Goal: Task Accomplishment & Management: Use online tool/utility

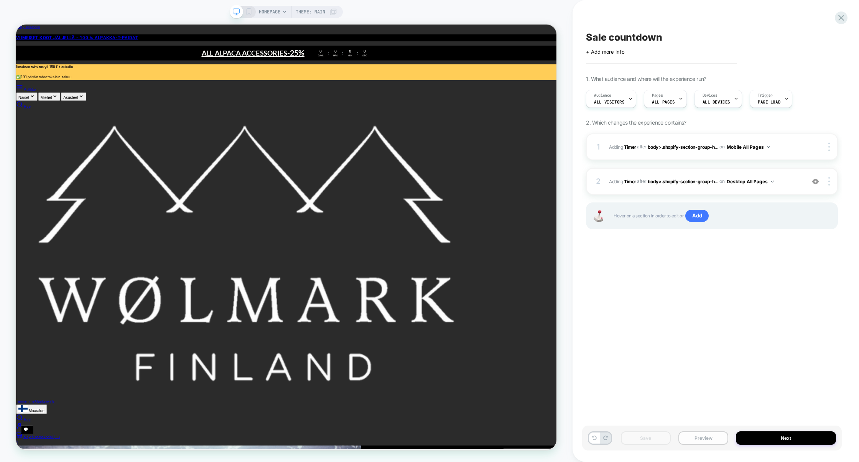
click at [689, 436] on button "Preview" at bounding box center [703, 437] width 50 height 13
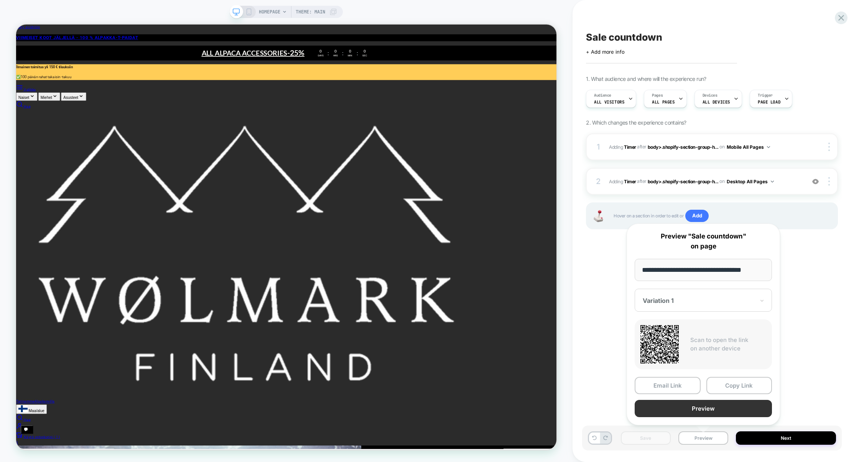
click at [685, 414] on button "Preview" at bounding box center [703, 408] width 137 height 17
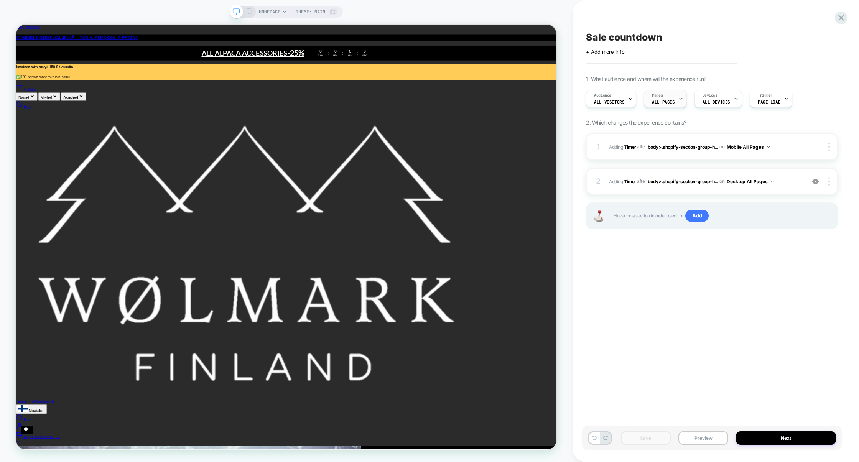
click at [659, 100] on span "ALL PAGES" at bounding box center [663, 101] width 23 height 5
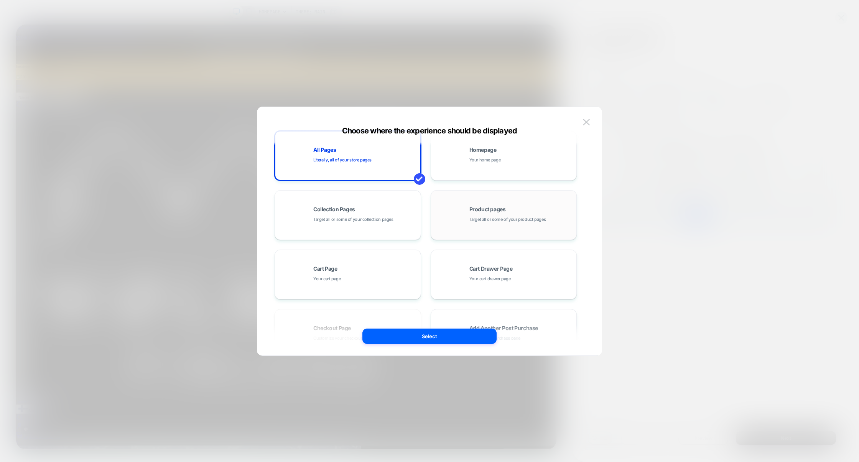
scroll to position [116, 0]
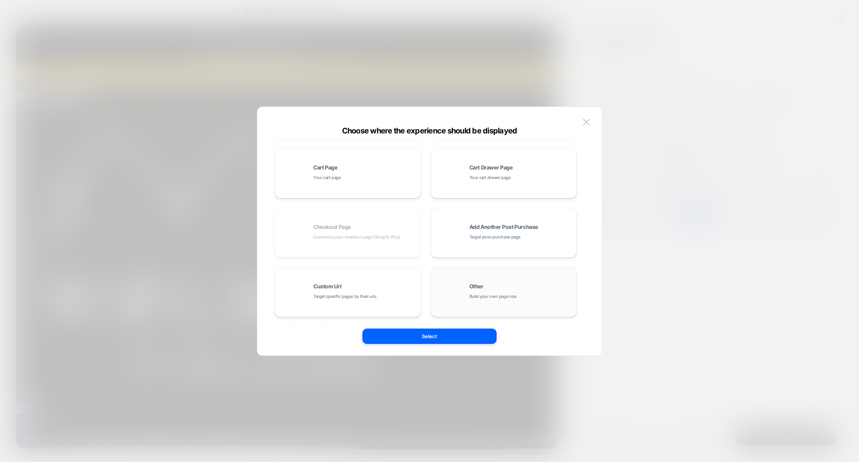
click at [480, 280] on div "Other Build your own page rule" at bounding box center [504, 292] width 138 height 42
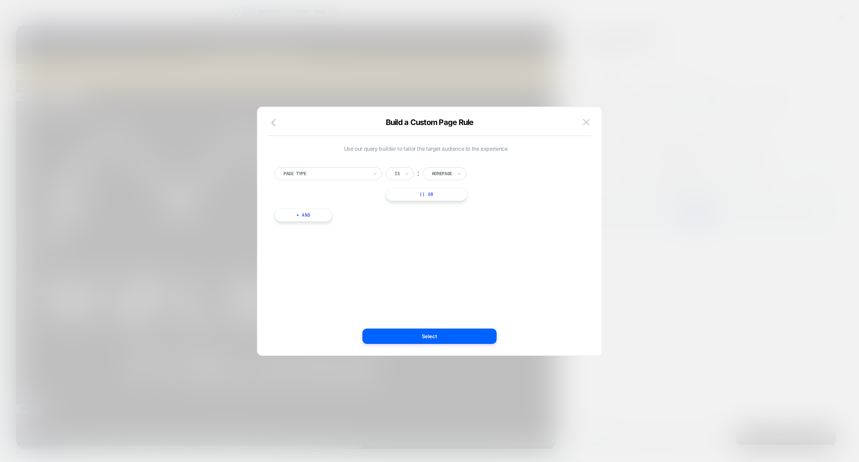
scroll to position [0, 0]
click at [274, 127] on icon "button" at bounding box center [275, 122] width 9 height 9
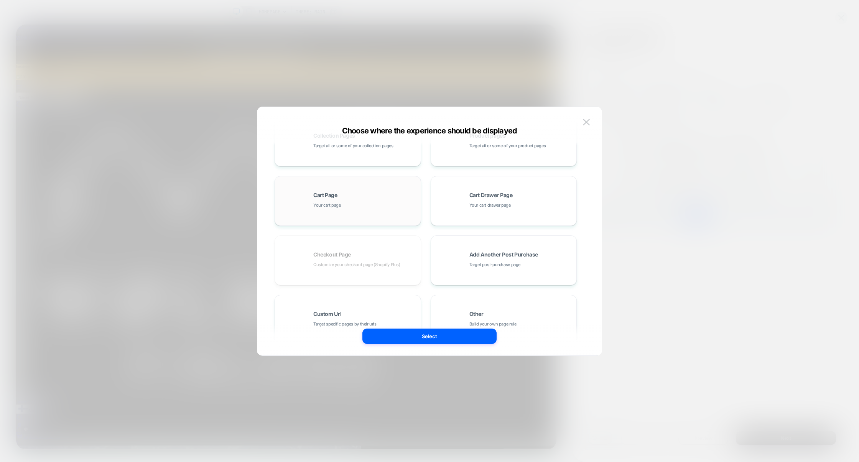
scroll to position [116, 0]
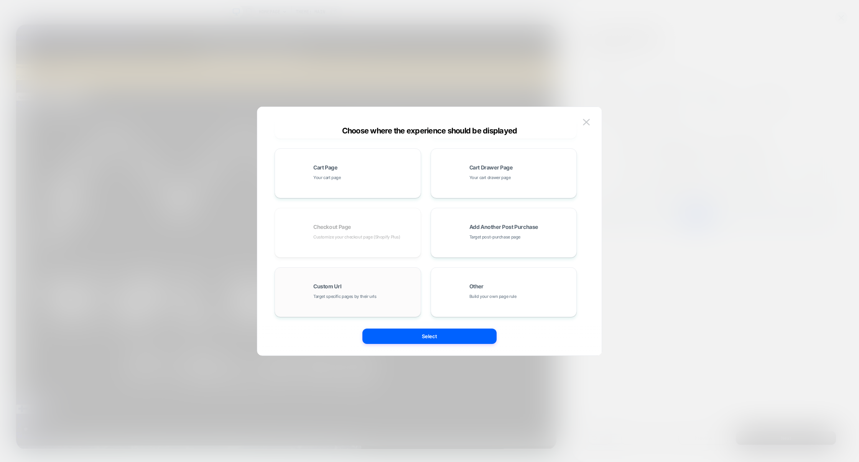
click at [345, 289] on div "Custom Url Target specific pages by their urls" at bounding box center [365, 292] width 104 height 16
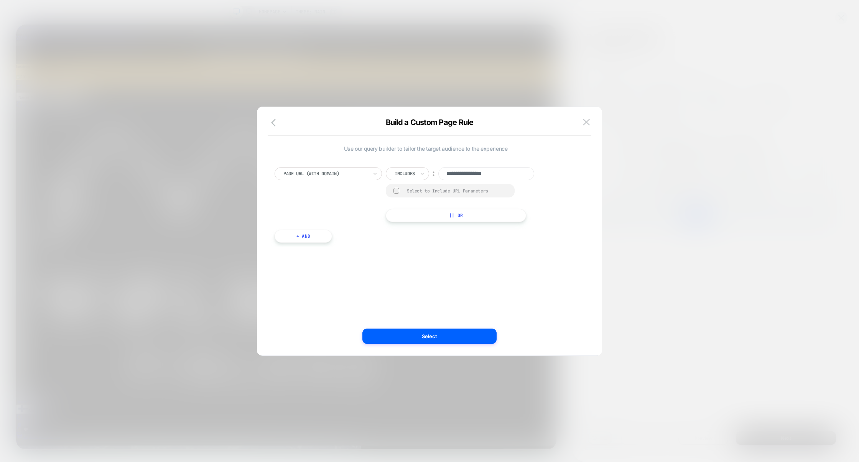
click at [451, 214] on button "|| Or" at bounding box center [456, 215] width 140 height 13
click at [474, 196] on input at bounding box center [486, 192] width 96 height 13
paste input "**********"
drag, startPoint x: 488, startPoint y: 194, endPoint x: 471, endPoint y: 191, distance: 16.8
click at [472, 191] on input "**********" at bounding box center [486, 192] width 96 height 13
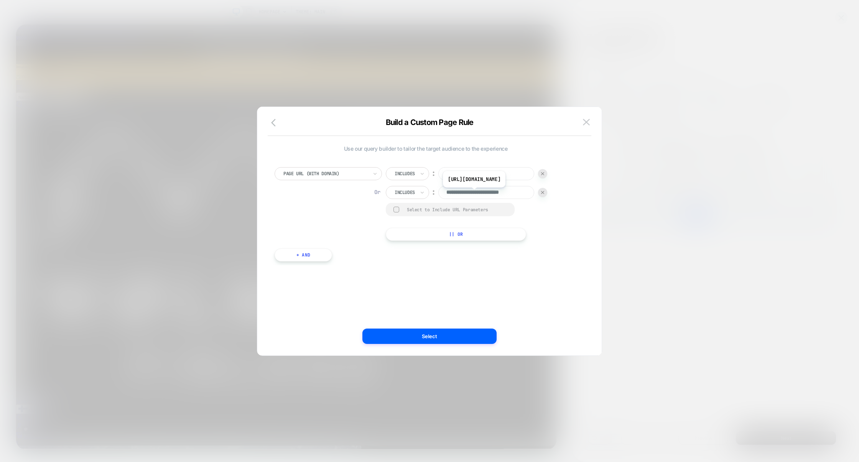
click at [487, 194] on input "**********" at bounding box center [486, 192] width 96 height 13
paste input
type input "**********"
click at [484, 176] on input "**********" at bounding box center [486, 173] width 96 height 13
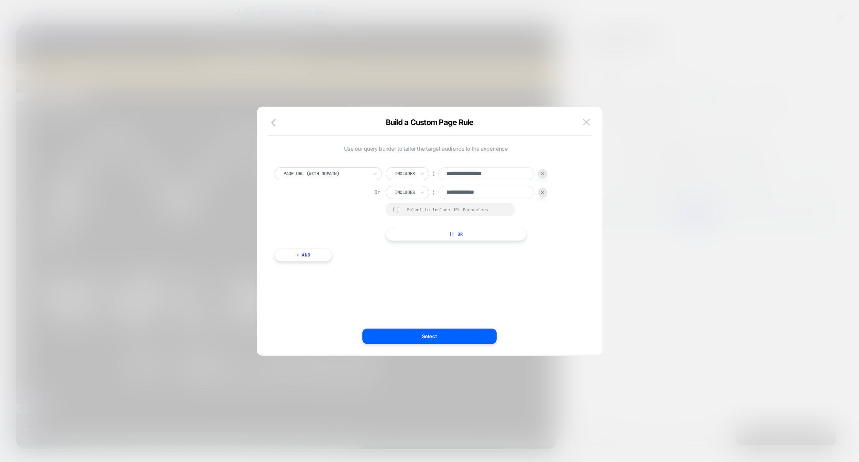
click at [484, 176] on input "**********" at bounding box center [486, 173] width 96 height 13
paste input
type input "*******"
click at [543, 192] on img at bounding box center [542, 192] width 3 height 3
click at [416, 342] on button "Select" at bounding box center [429, 336] width 134 height 15
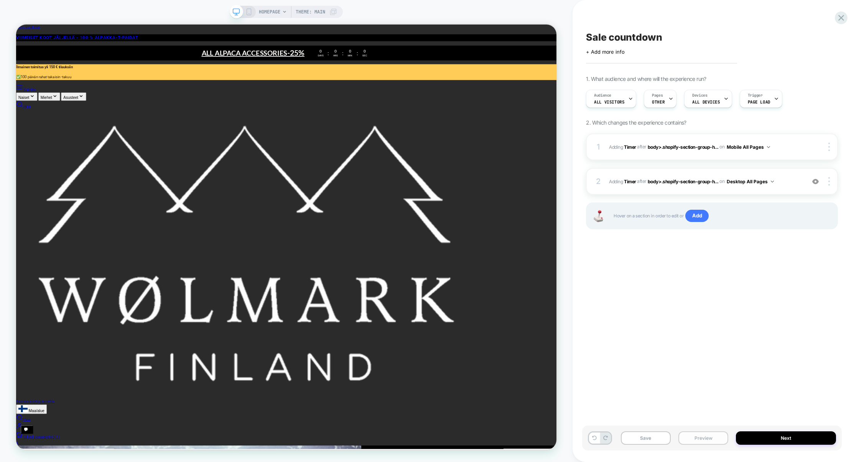
click at [705, 437] on button "Preview" at bounding box center [703, 437] width 50 height 13
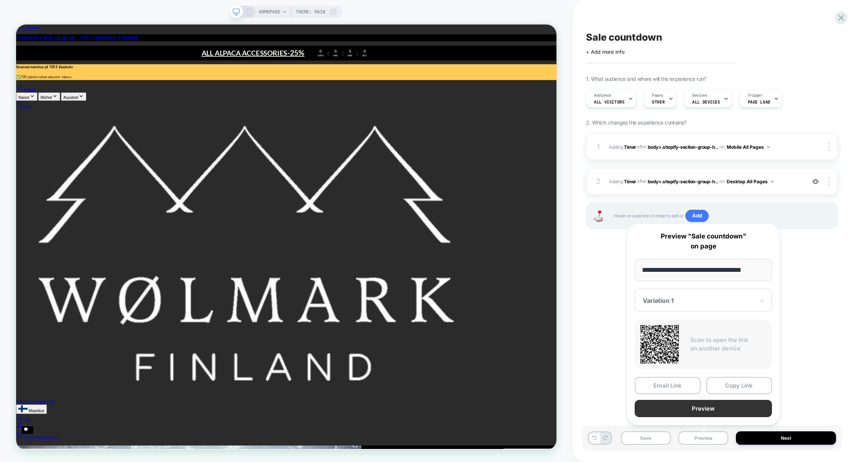
click at [702, 412] on button "Preview" at bounding box center [703, 408] width 137 height 17
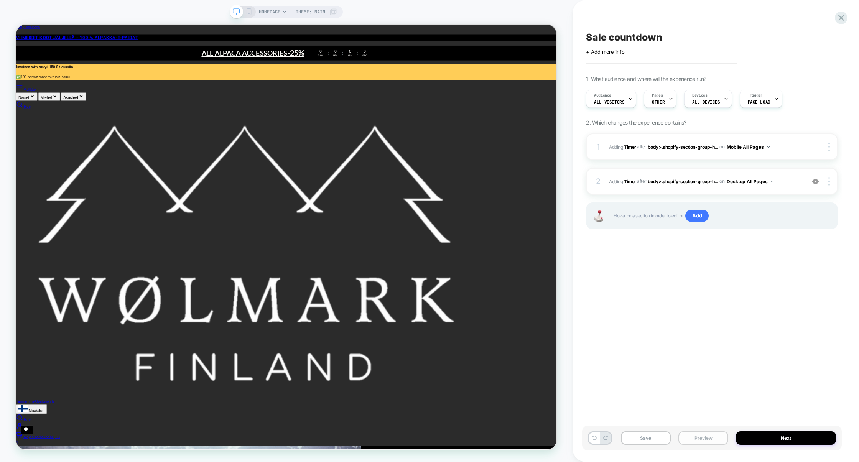
click at [705, 436] on button "Preview" at bounding box center [703, 437] width 50 height 13
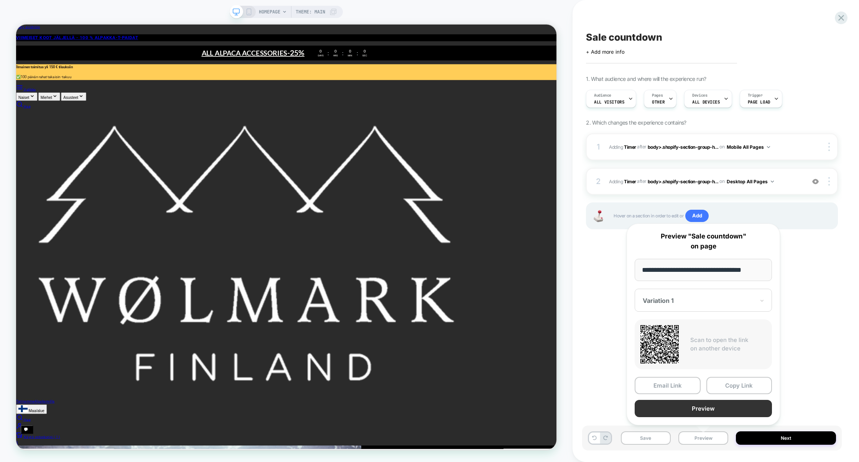
click at [701, 410] on button "Preview" at bounding box center [703, 408] width 137 height 17
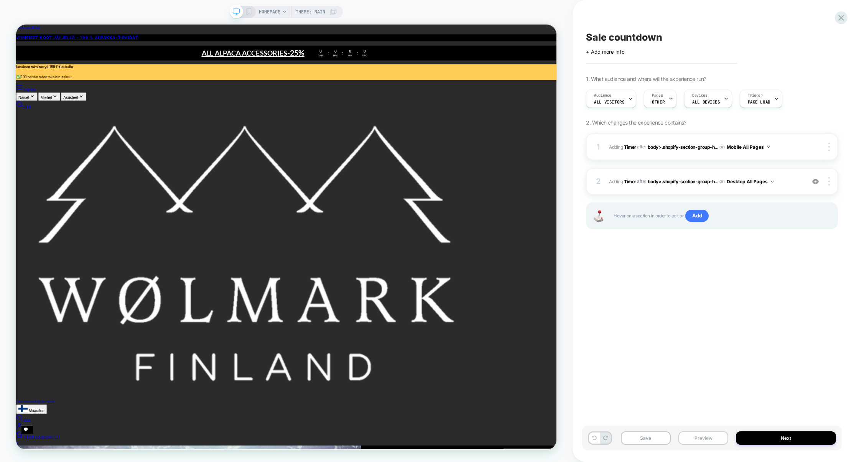
click at [691, 443] on button "Preview" at bounding box center [703, 437] width 50 height 13
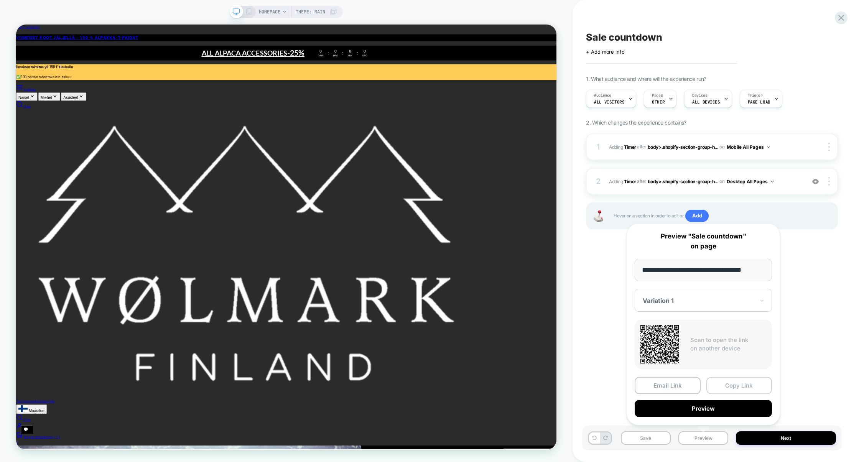
click at [726, 387] on button "Copy Link" at bounding box center [739, 385] width 66 height 17
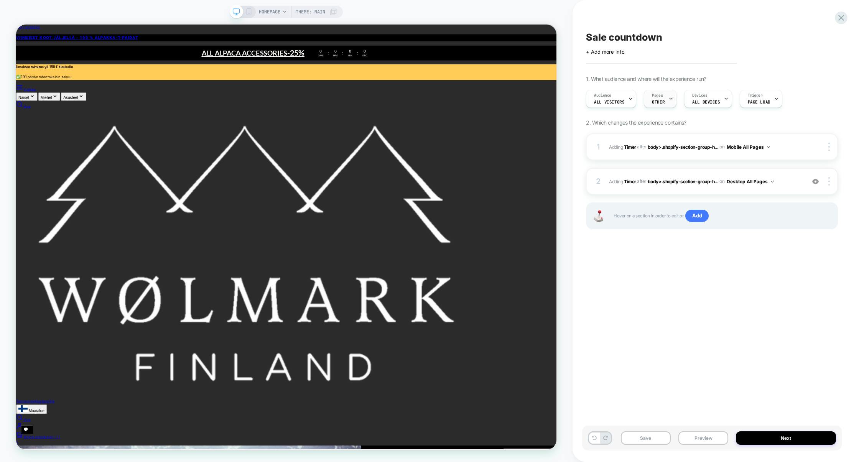
click at [662, 102] on span "OTHER" at bounding box center [658, 101] width 13 height 5
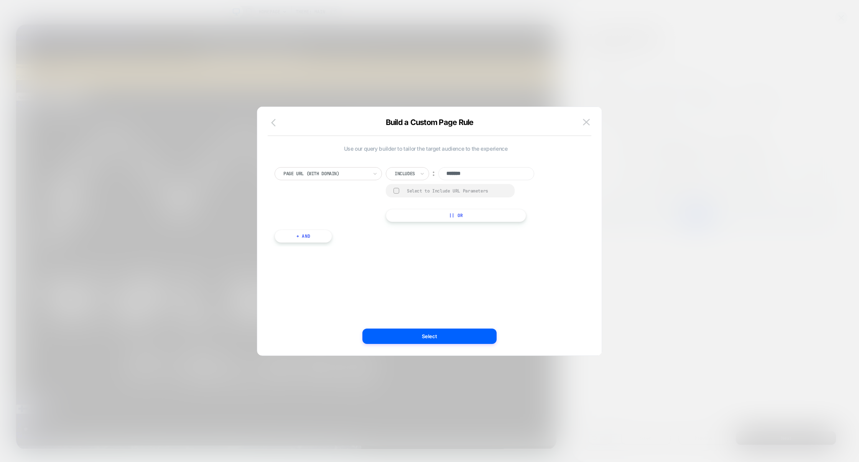
click at [278, 123] on icon "button" at bounding box center [275, 122] width 9 height 9
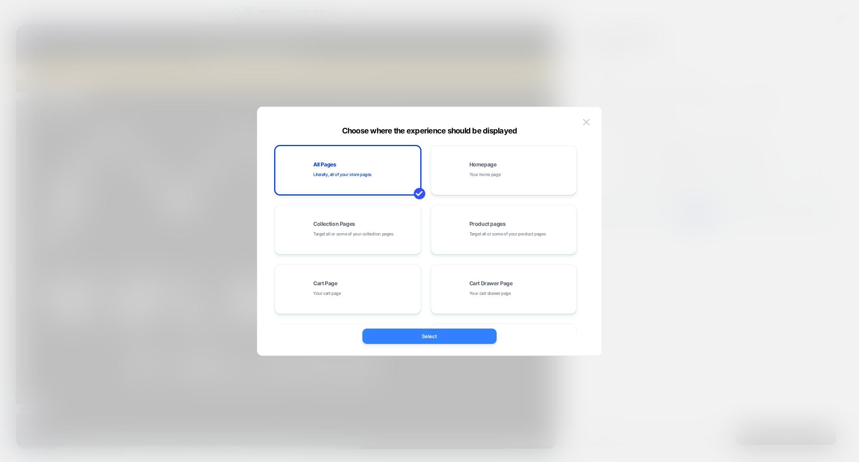
click at [442, 341] on button "Select" at bounding box center [429, 336] width 134 height 15
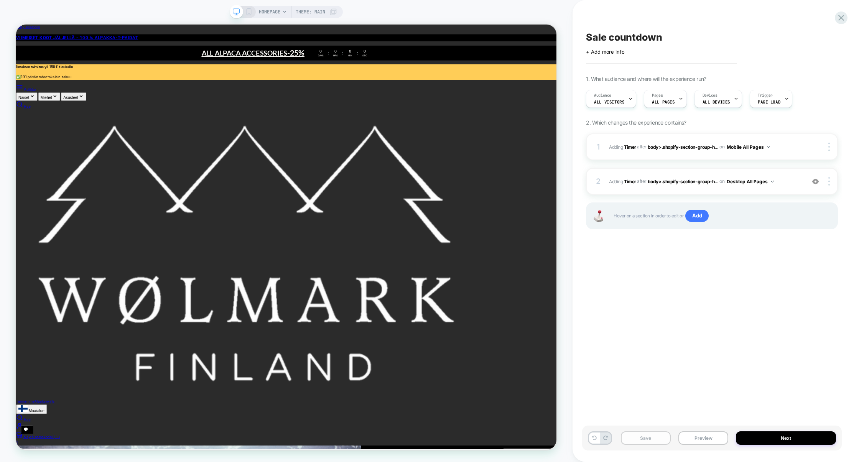
click at [645, 440] on button "Save" at bounding box center [646, 437] width 50 height 13
click at [694, 435] on button "Preview" at bounding box center [703, 437] width 50 height 13
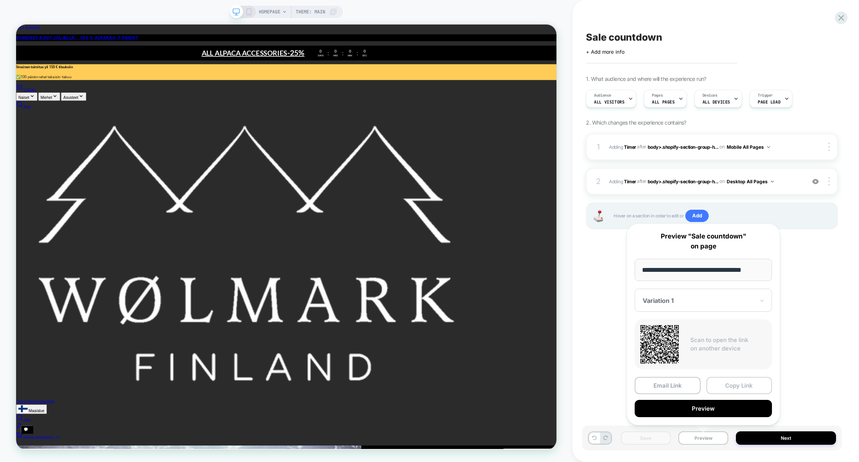
click at [731, 388] on button "Copy Link" at bounding box center [739, 385] width 66 height 17
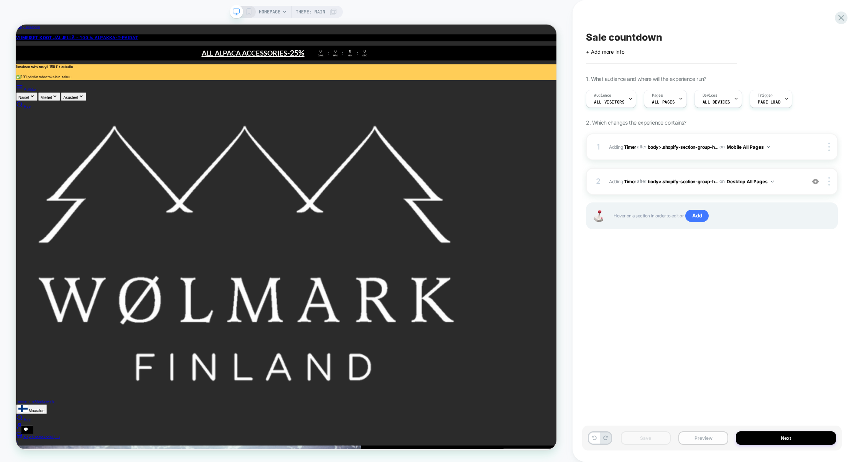
click at [700, 437] on button "Preview" at bounding box center [703, 437] width 50 height 13
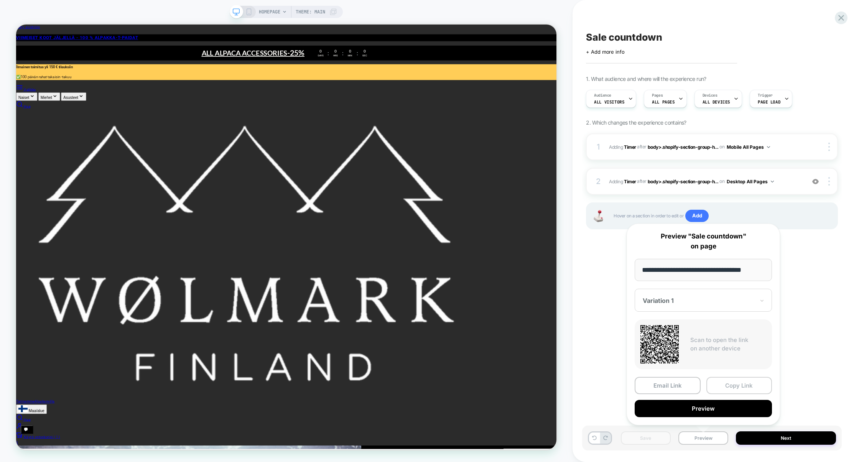
click at [732, 384] on button "Copy Link" at bounding box center [739, 385] width 66 height 17
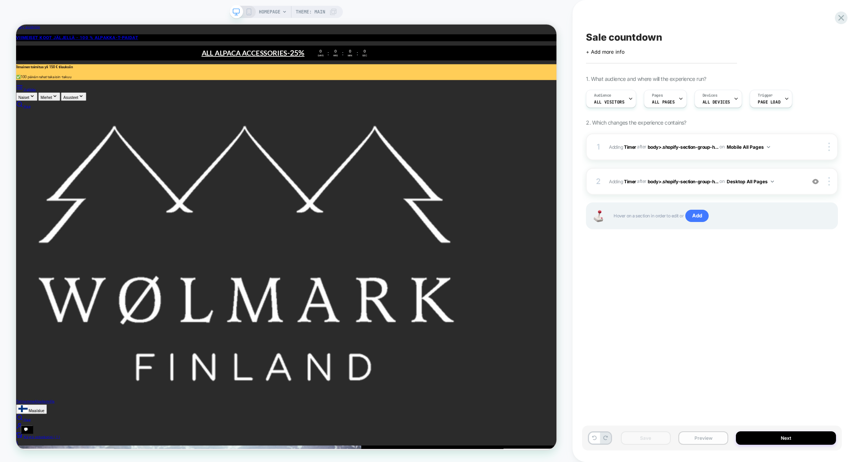
click at [710, 438] on button "Preview" at bounding box center [703, 437] width 50 height 13
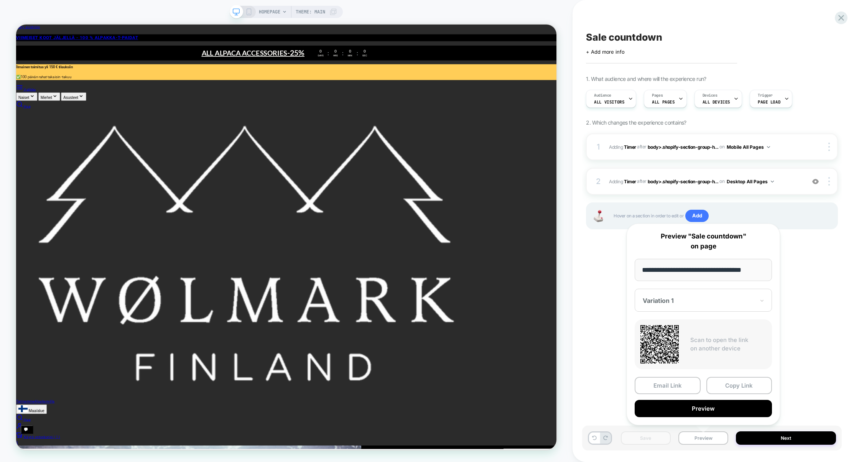
drag, startPoint x: 695, startPoint y: 270, endPoint x: 631, endPoint y: 268, distance: 63.3
click at [631, 268] on div "**********" at bounding box center [702, 325] width 153 height 202
type input "**********"
click at [702, 411] on button "Preview" at bounding box center [703, 408] width 137 height 17
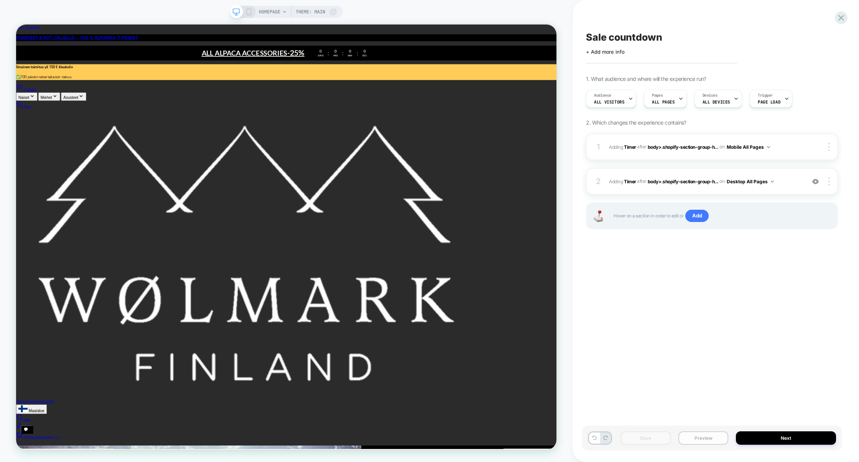
click at [705, 439] on button "Preview" at bounding box center [703, 437] width 50 height 13
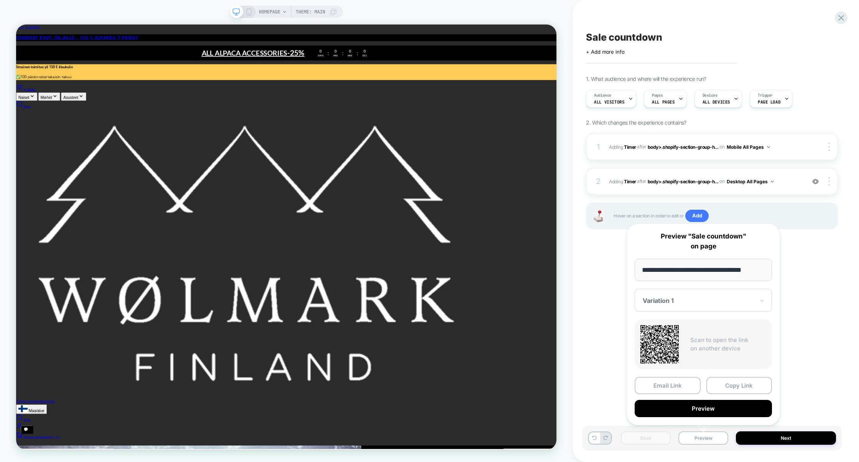
drag, startPoint x: 698, startPoint y: 271, endPoint x: 639, endPoint y: 271, distance: 59.0
click at [640, 271] on input "**********" at bounding box center [703, 270] width 137 height 22
type input "**********"
click at [731, 408] on button "Preview" at bounding box center [703, 408] width 137 height 17
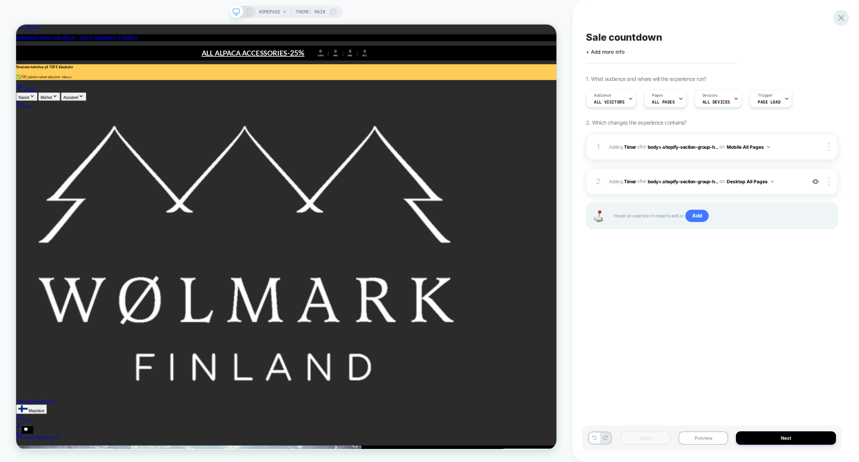
click at [840, 17] on icon at bounding box center [841, 18] width 10 height 10
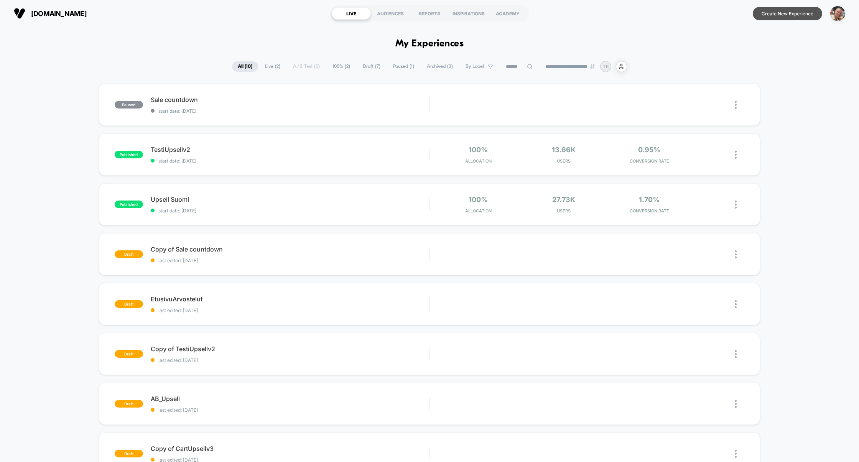
click at [774, 16] on button "Create New Experience" at bounding box center [787, 13] width 69 height 13
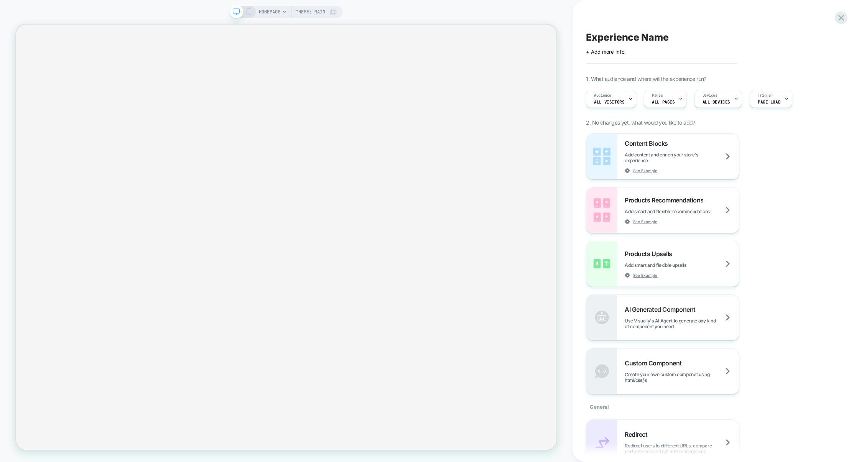
click at [615, 38] on span "Experience Name" at bounding box center [627, 37] width 82 height 12
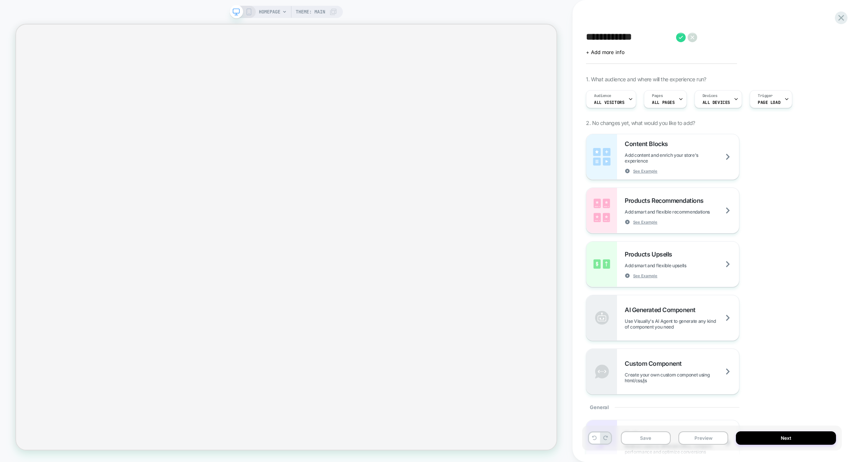
click at [650, 39] on textarea "**********" at bounding box center [629, 37] width 86 height 12
type textarea "**********"
click at [697, 37] on icon at bounding box center [701, 38] width 10 height 10
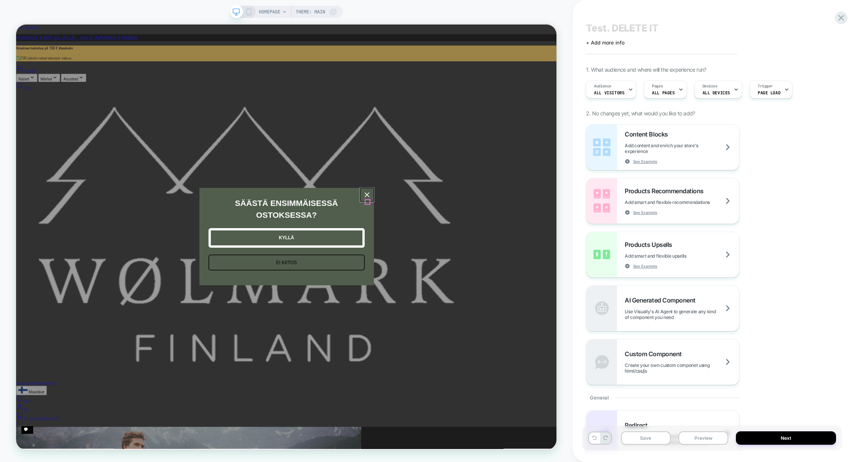
click at [484, 255] on icon "close icon" at bounding box center [484, 251] width 6 height 6
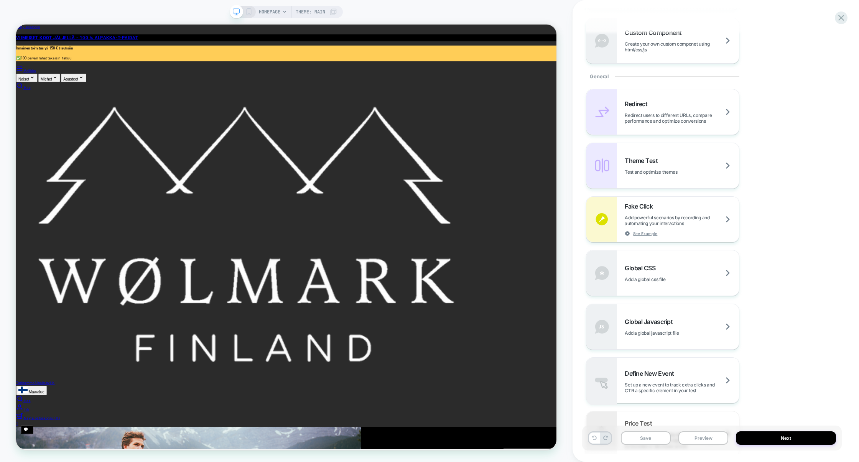
scroll to position [446, 0]
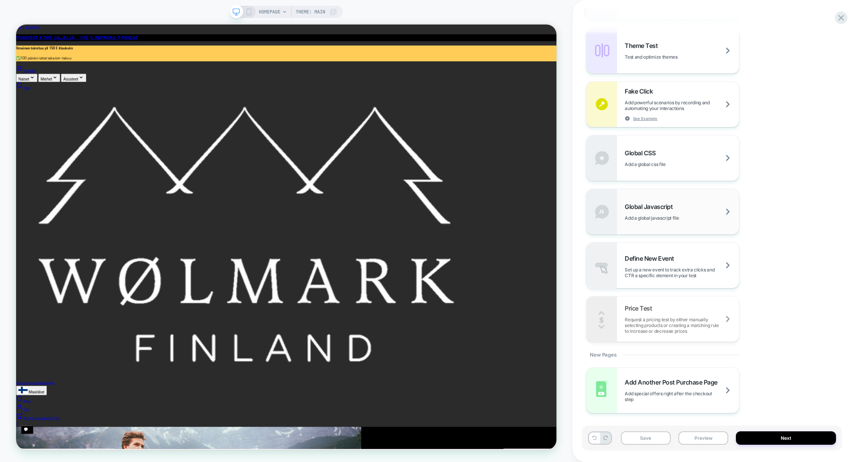
click at [664, 217] on span "Add a global javascript file" at bounding box center [661, 218] width 73 height 6
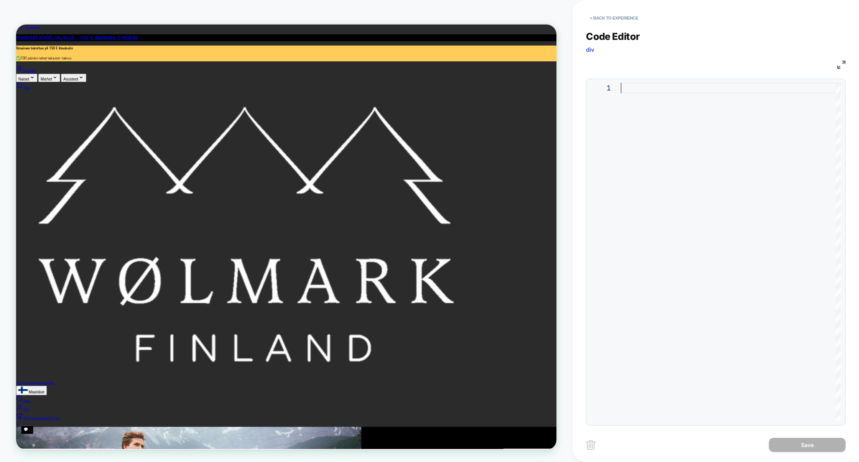
click at [664, 195] on div at bounding box center [731, 252] width 220 height 338
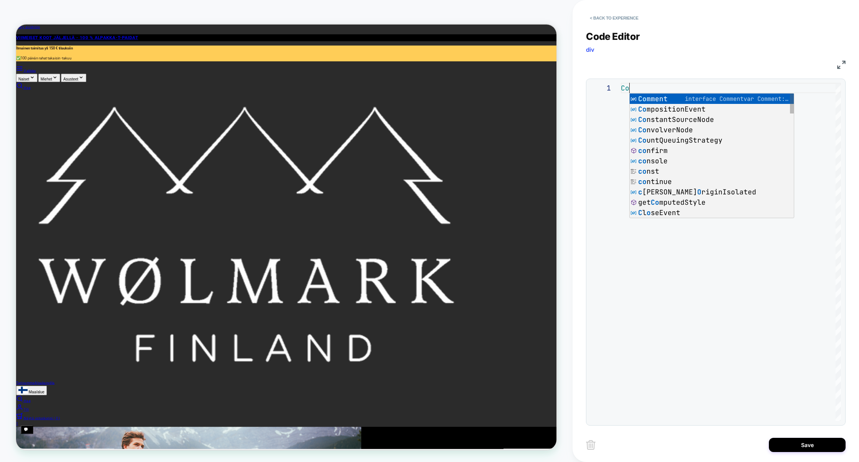
type textarea "*"
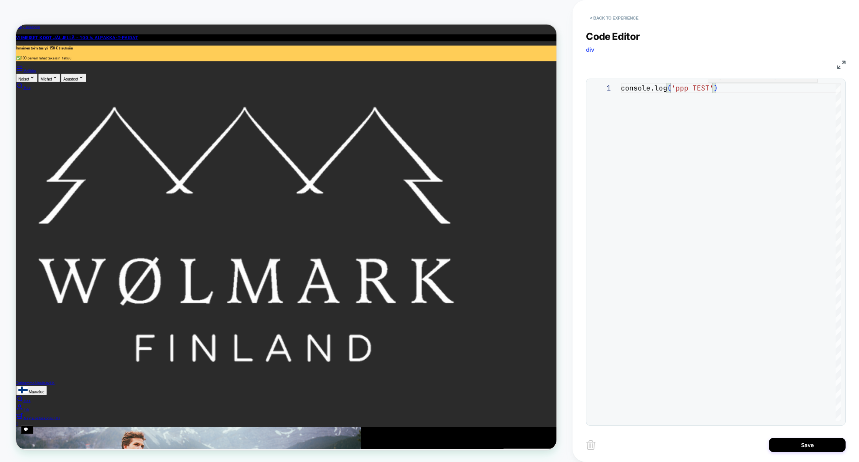
click at [789, 224] on div "console.log ( 'ppp TEST ' )" at bounding box center [731, 252] width 220 height 338
type textarea "**********"
click at [798, 445] on button "Save" at bounding box center [807, 445] width 77 height 14
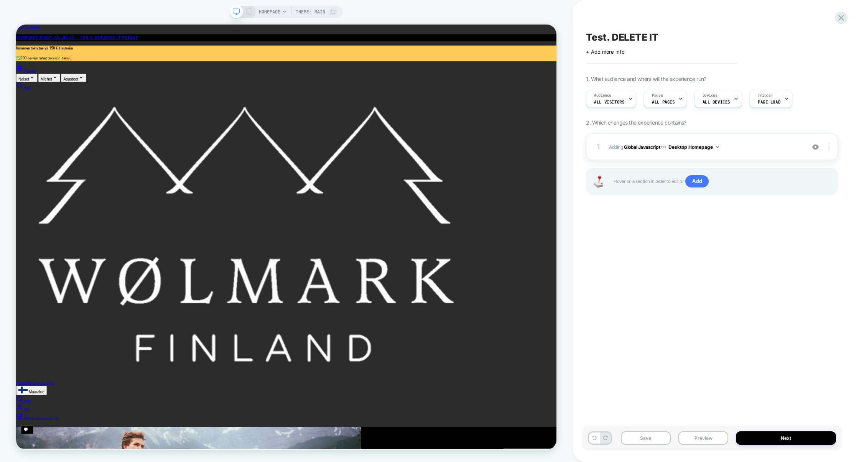
click at [831, 148] on div at bounding box center [830, 147] width 15 height 8
click at [787, 168] on div "Target All Devices" at bounding box center [784, 167] width 68 height 21
click at [691, 149] on button "All Devices Homepage" at bounding box center [696, 147] width 57 height 10
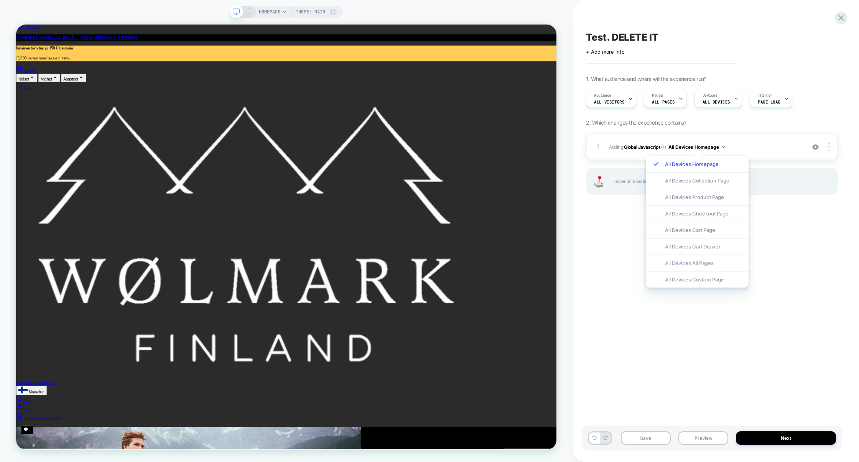
click at [682, 266] on div "All Devices All Pages" at bounding box center [697, 263] width 103 height 16
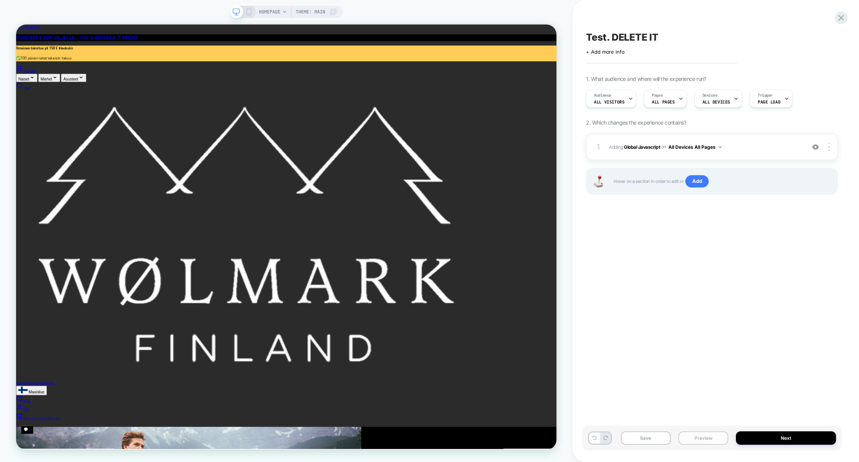
click at [717, 438] on button "Preview" at bounding box center [703, 437] width 50 height 13
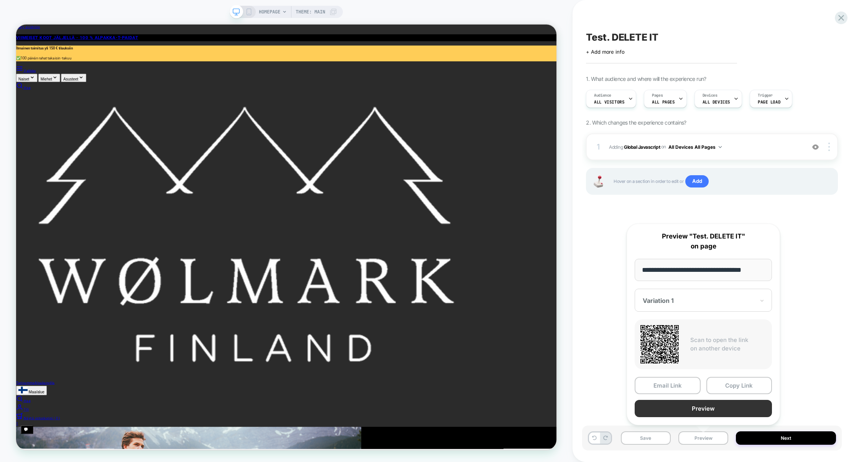
click at [708, 412] on button "Preview" at bounding box center [703, 408] width 137 height 17
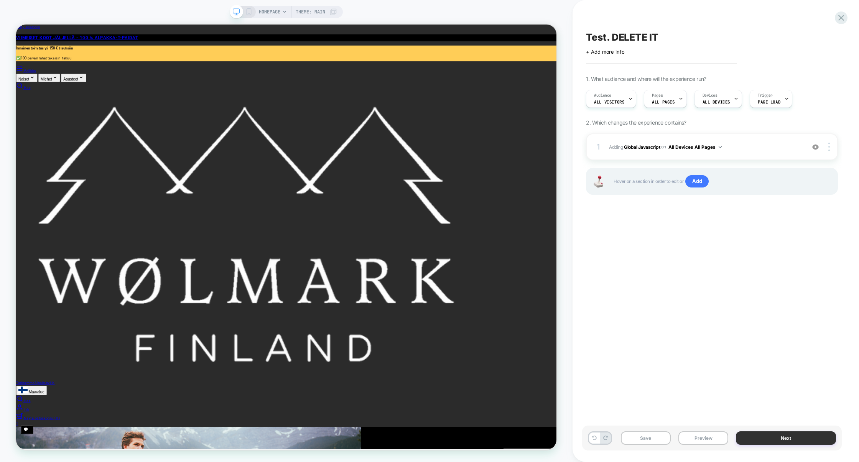
click at [766, 440] on button "Next" at bounding box center [786, 437] width 100 height 13
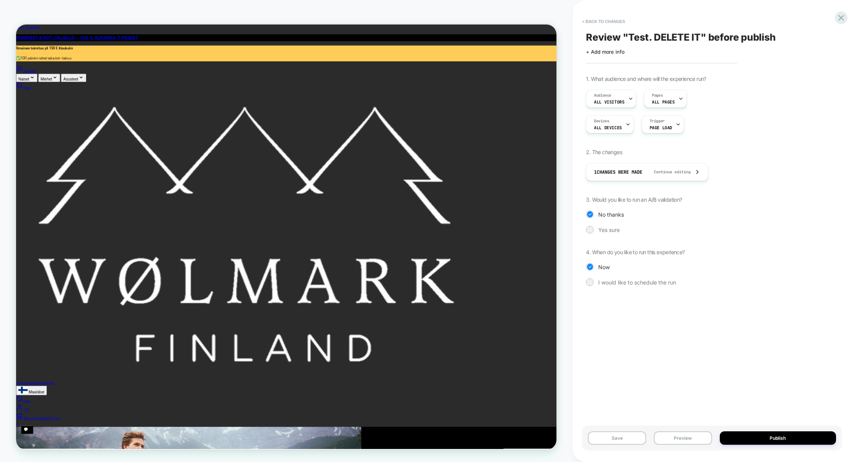
click at [766, 440] on button "Publish" at bounding box center [778, 437] width 116 height 13
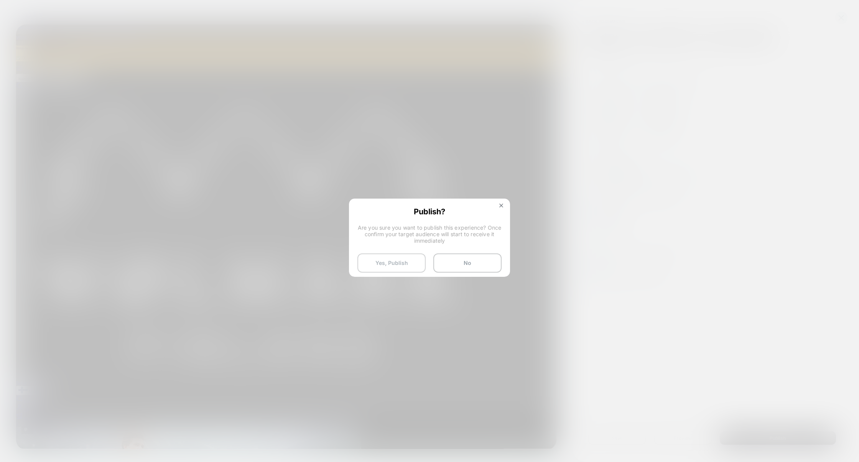
click at [402, 270] on button "Yes, Publish" at bounding box center [391, 262] width 68 height 19
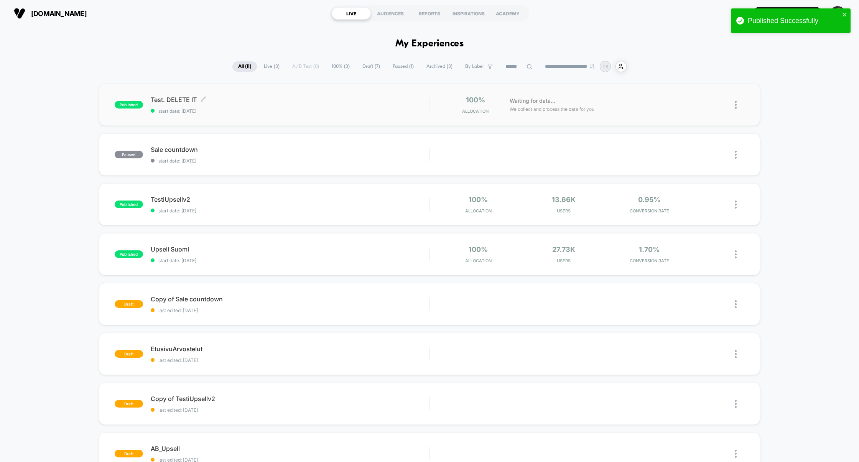
click at [306, 109] on span "start date: [DATE]" at bounding box center [290, 111] width 279 height 6
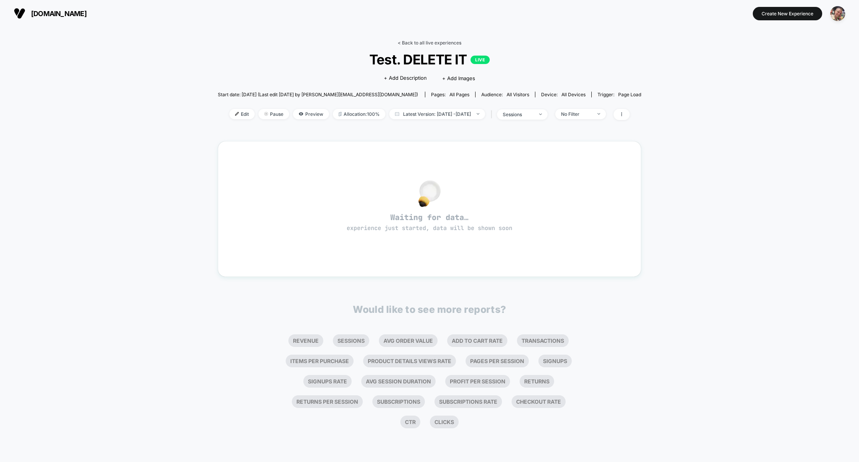
click at [445, 44] on link "< Back to all live experiences" at bounding box center [430, 43] width 64 height 6
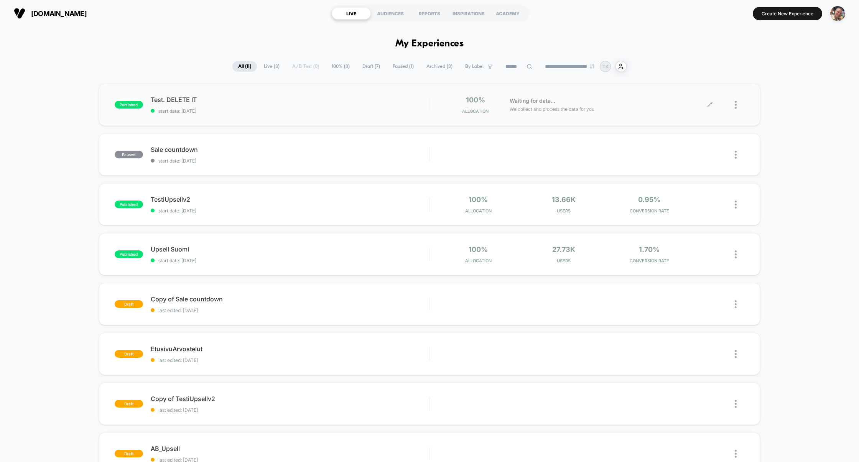
click at [737, 105] on div at bounding box center [740, 105] width 10 height 18
click at [691, 95] on div "Pause" at bounding box center [696, 96] width 69 height 17
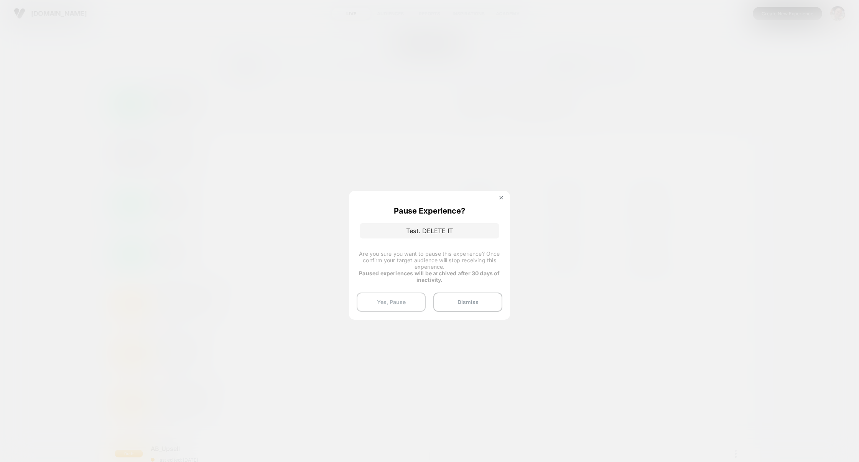
click at [403, 297] on button "Yes, Pause" at bounding box center [391, 302] width 69 height 19
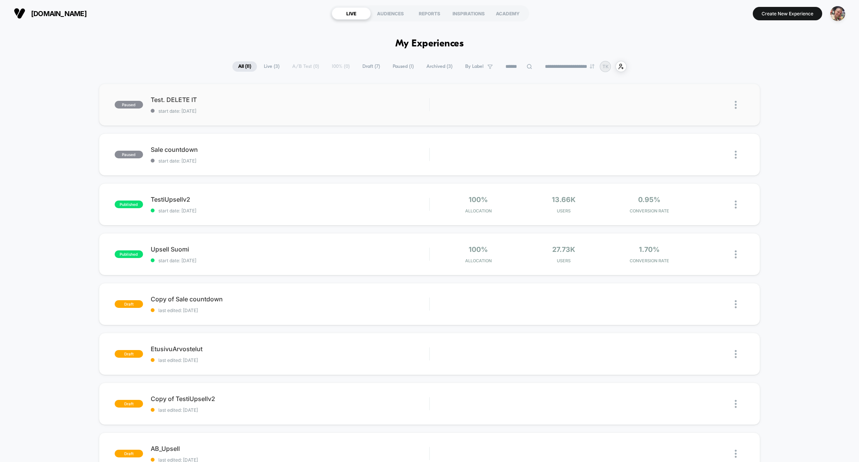
click at [735, 105] on img at bounding box center [736, 105] width 2 height 8
click at [694, 148] on div "Archive" at bounding box center [696, 149] width 69 height 17
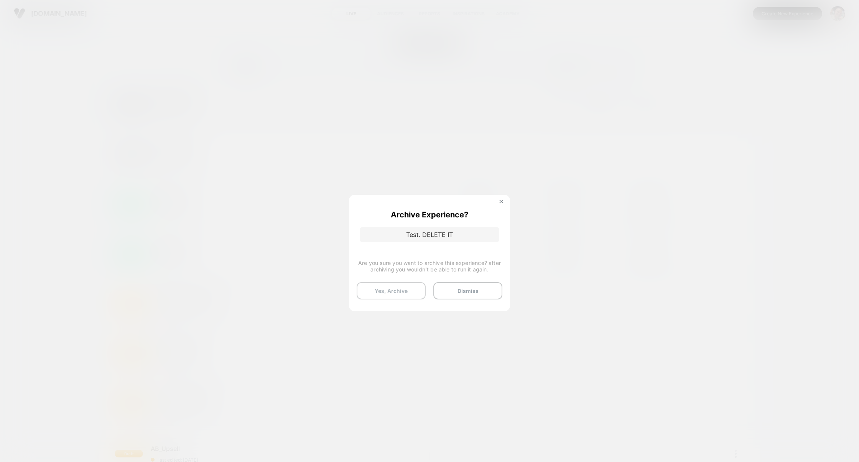
click at [398, 288] on button "Yes, Archive" at bounding box center [391, 290] width 69 height 17
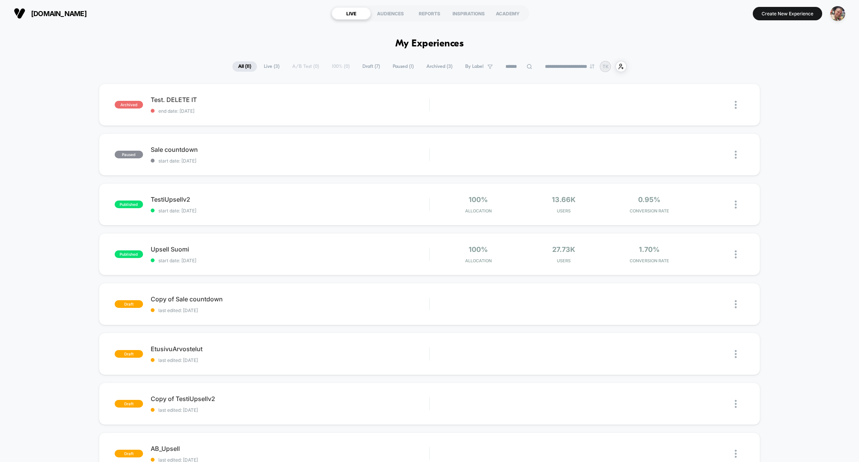
click at [436, 62] on span "Archived ( 3 )" at bounding box center [440, 66] width 38 height 10
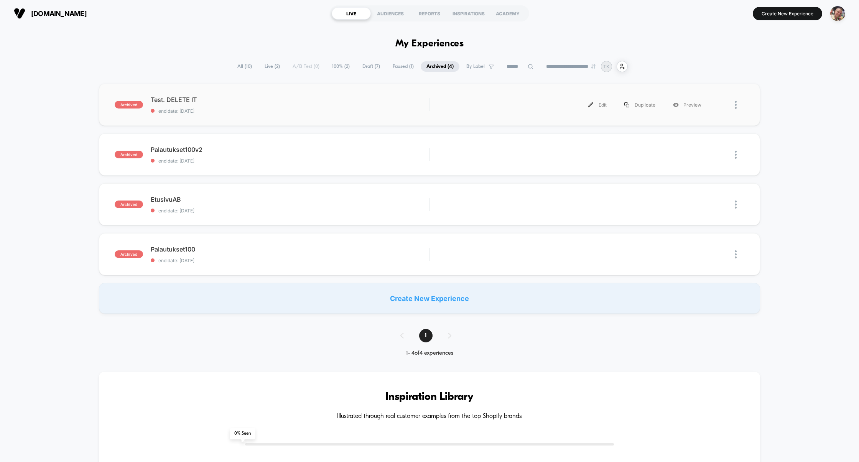
click at [739, 105] on div at bounding box center [740, 104] width 10 height 17
click at [696, 132] on div "Delete" at bounding box center [696, 131] width 69 height 17
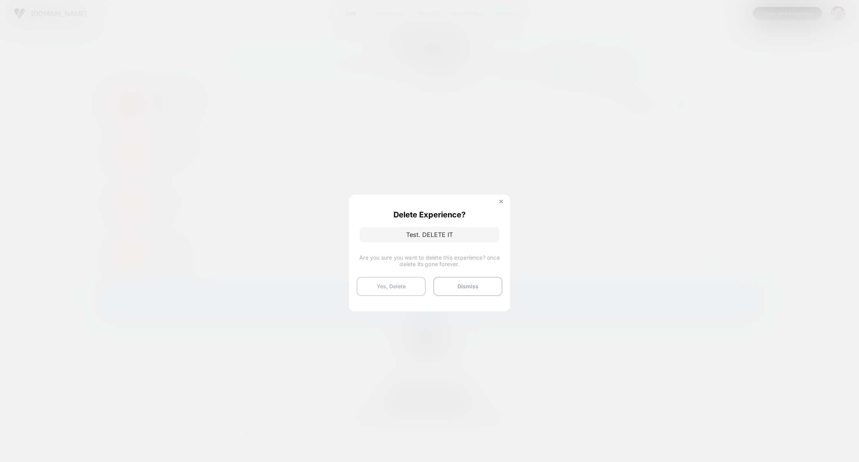
click at [391, 280] on button "Yes, Delete" at bounding box center [391, 286] width 69 height 19
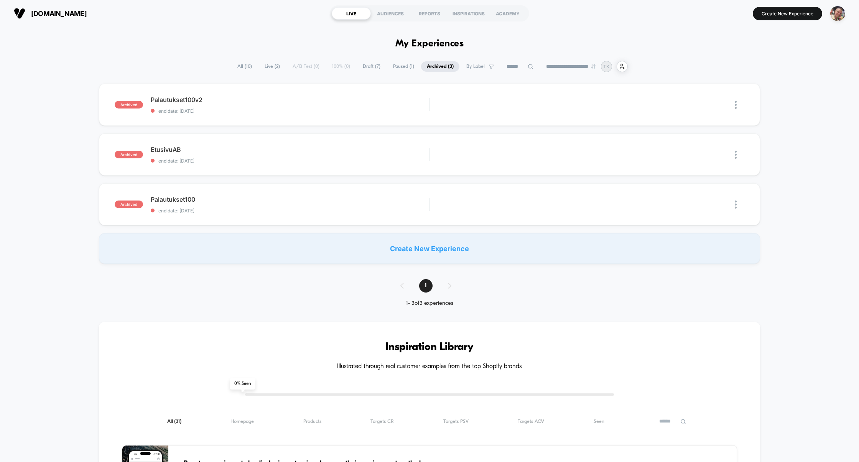
click at [238, 69] on span "All ( 10 )" at bounding box center [245, 66] width 26 height 10
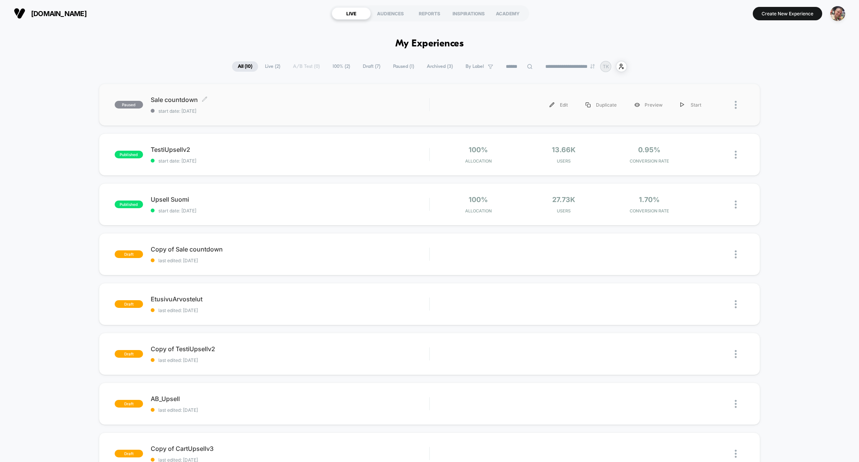
click at [265, 102] on span "Sale countdown Click to edit experience details" at bounding box center [290, 100] width 279 height 8
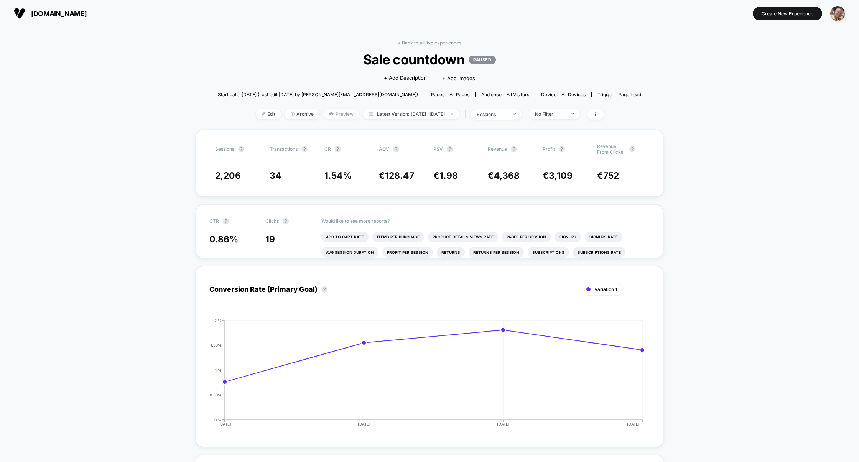
click at [329, 112] on icon at bounding box center [331, 114] width 5 height 5
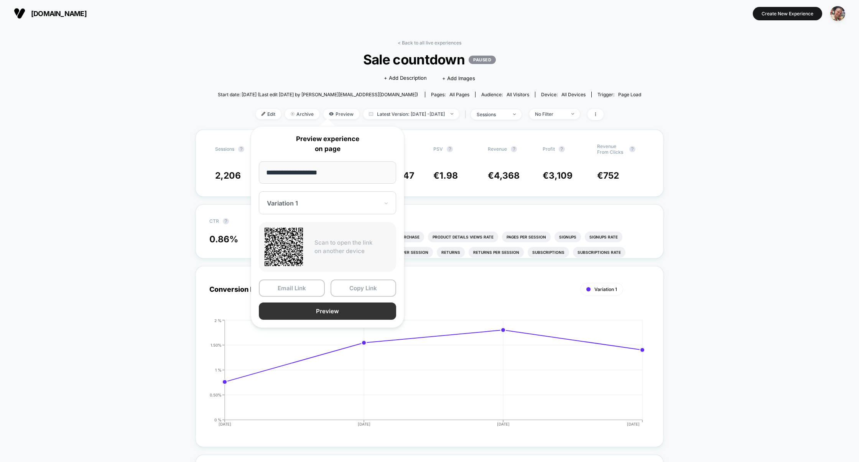
click at [335, 312] on button "Preview" at bounding box center [327, 311] width 137 height 17
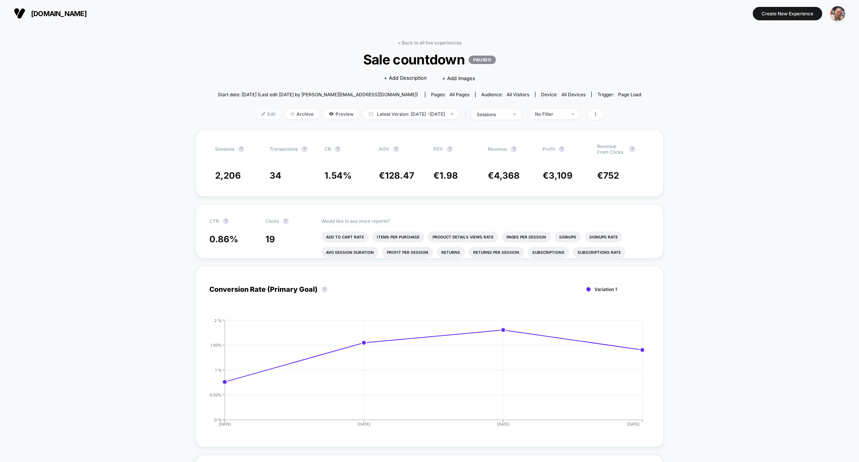
click at [256, 114] on span "Edit" at bounding box center [268, 114] width 25 height 10
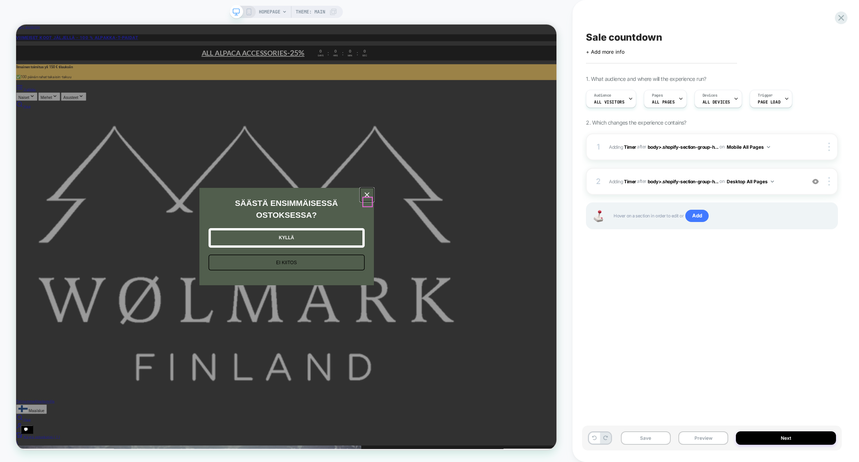
click at [480, 258] on div "Close" at bounding box center [484, 251] width 12 height 12
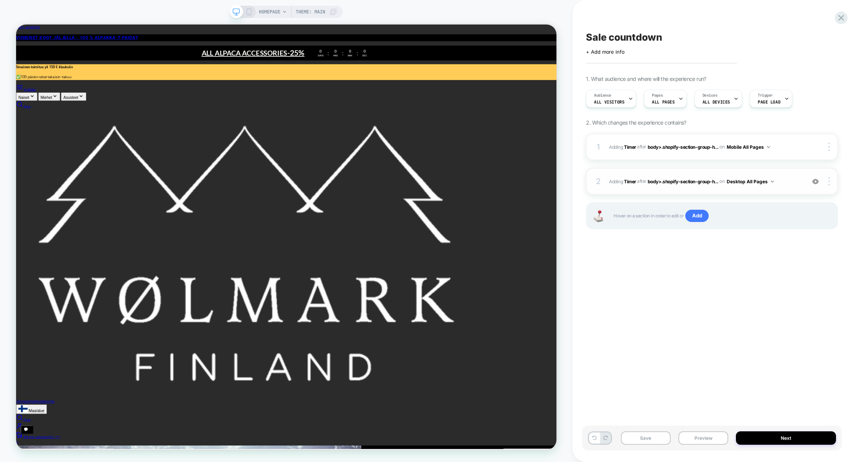
click at [670, 170] on div "2 #_loomi_addon_1756459746827 Adding Timer AFTER body>.shopify-section-group-h.…" at bounding box center [712, 181] width 252 height 27
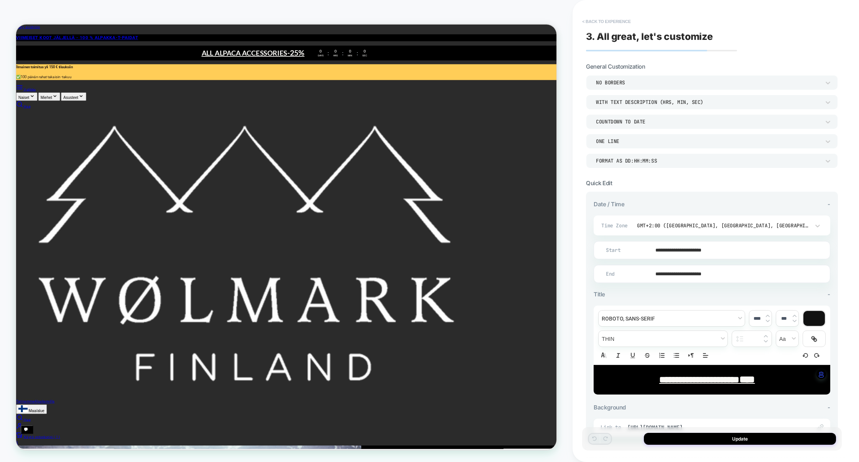
click at [617, 21] on button "< Back to experience" at bounding box center [606, 21] width 56 height 12
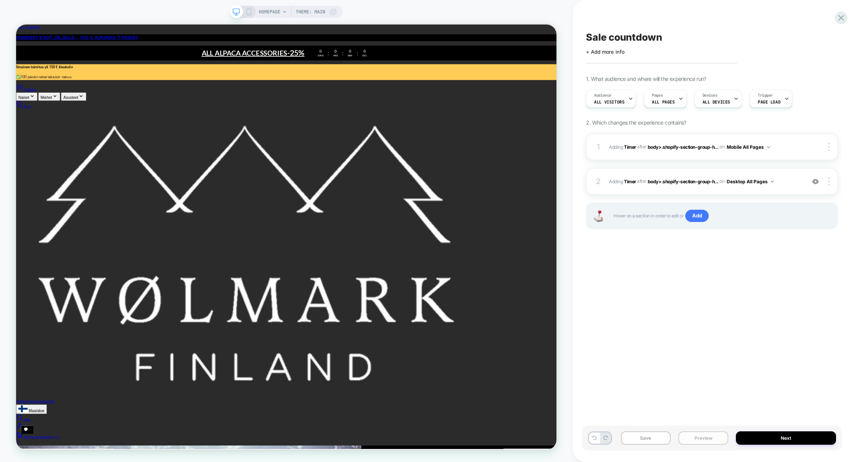
click at [709, 443] on button "Preview" at bounding box center [703, 437] width 50 height 13
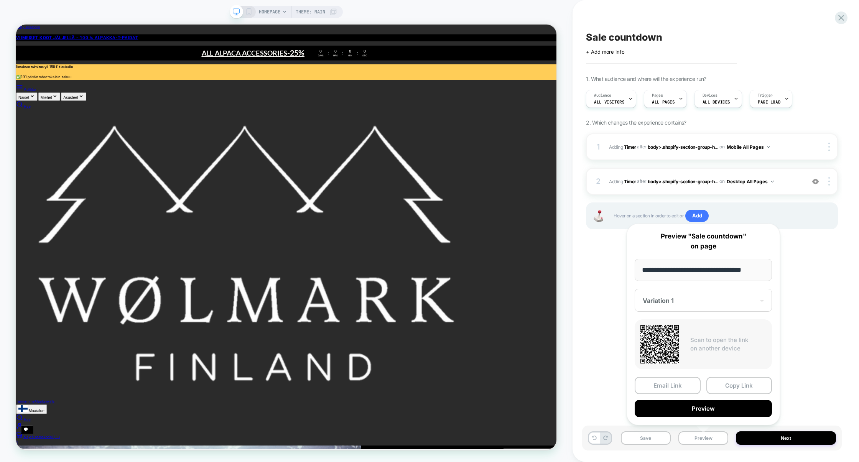
drag, startPoint x: 643, startPoint y: 271, endPoint x: 699, endPoint y: 269, distance: 56.4
click at [699, 269] on input "**********" at bounding box center [703, 270] width 137 height 22
click at [810, 268] on div "Sale countdown Click to edit experience details + Add more info 1. What audienc…" at bounding box center [712, 231] width 260 height 447
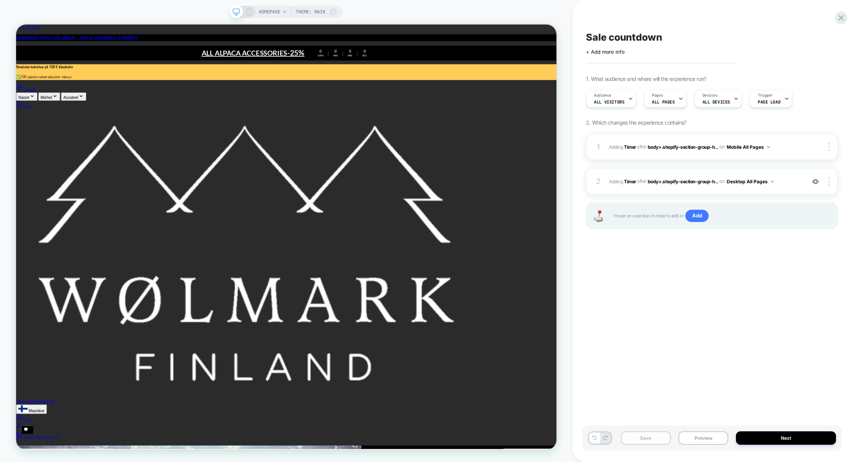
click at [643, 437] on button "Save" at bounding box center [646, 437] width 50 height 13
click at [691, 439] on button "Preview" at bounding box center [703, 437] width 50 height 13
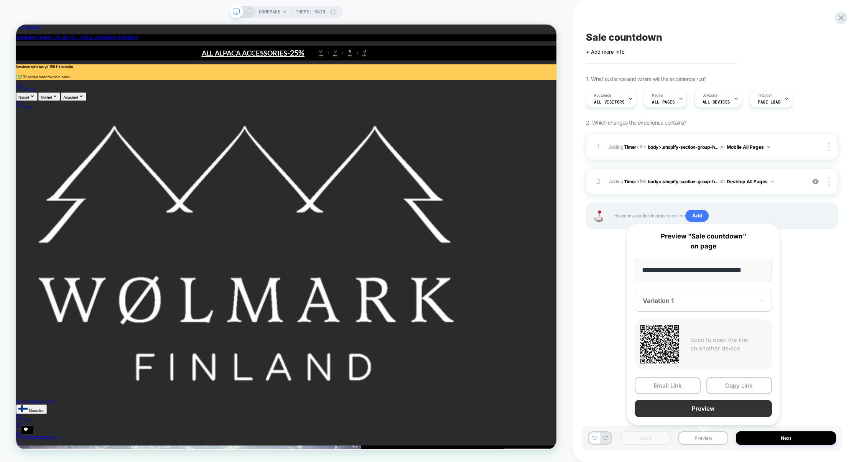
click at [700, 409] on button "Preview" at bounding box center [703, 408] width 137 height 17
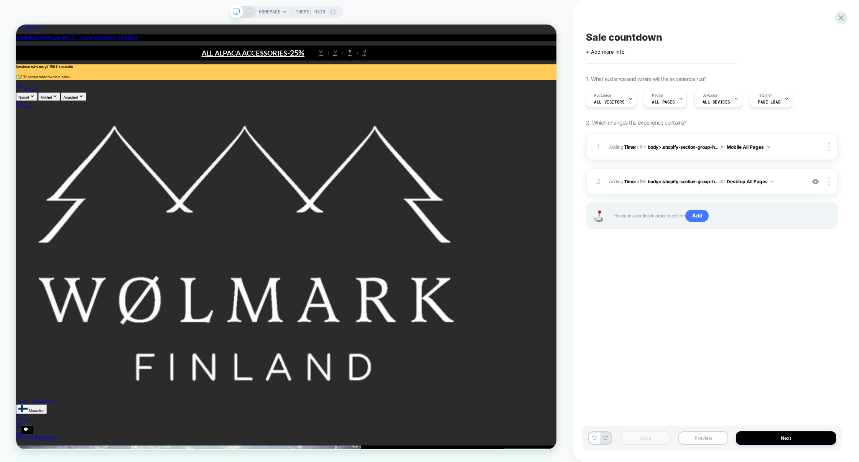
click at [704, 437] on button "Preview" at bounding box center [703, 437] width 50 height 13
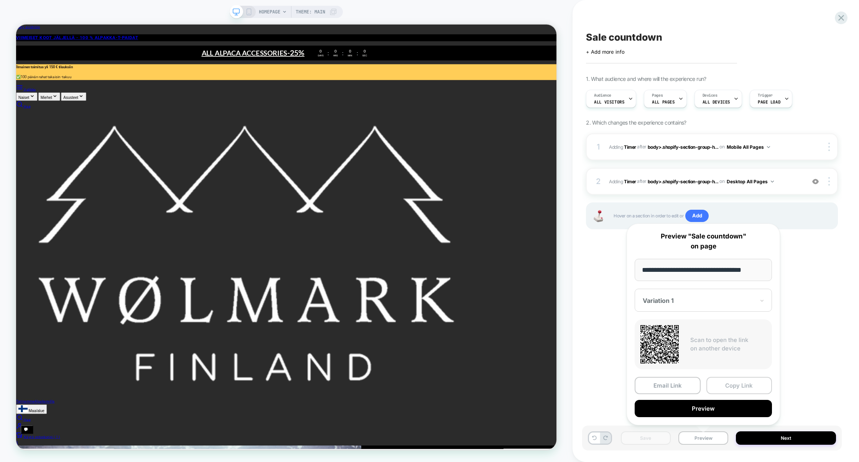
click at [740, 389] on button "Copy Link" at bounding box center [739, 385] width 66 height 17
